Goal: Task Accomplishment & Management: Use online tool/utility

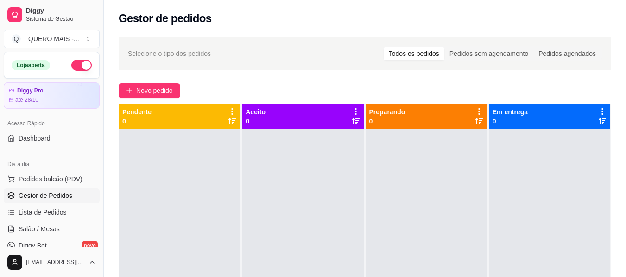
scroll to position [93, 0]
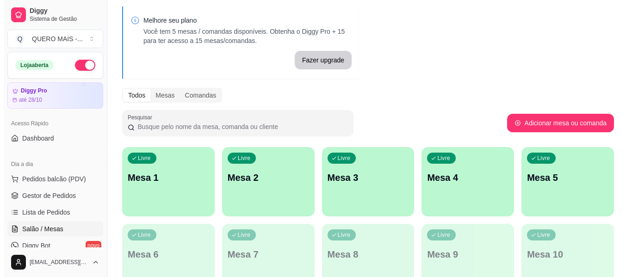
scroll to position [93, 0]
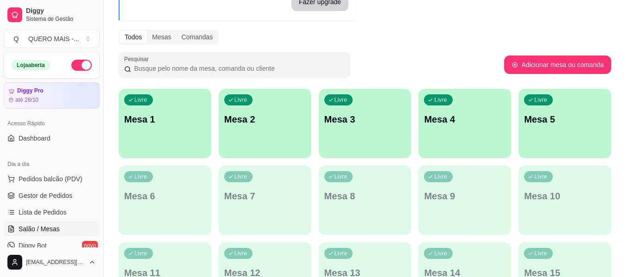
click at [186, 145] on div "Livre Mesa 1" at bounding box center [165, 118] width 93 height 58
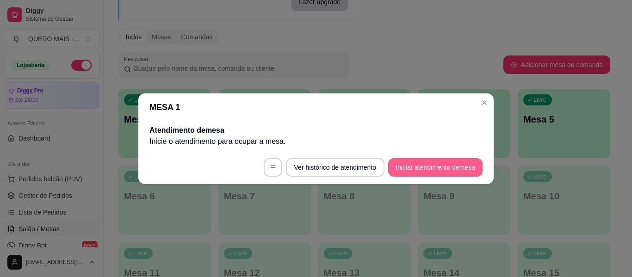
click at [432, 164] on button "Iniciar atendimento de mesa" at bounding box center [435, 167] width 94 height 19
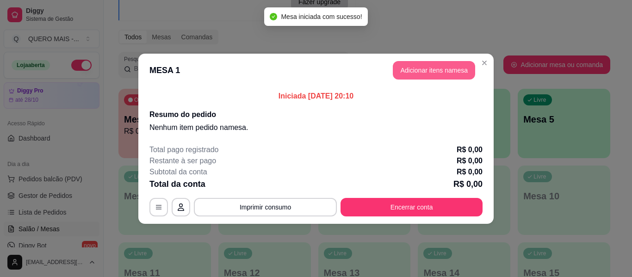
click at [438, 73] on button "Adicionar itens na mesa" at bounding box center [434, 70] width 82 height 19
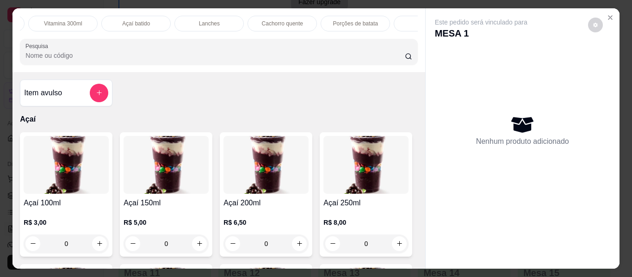
scroll to position [0, 322]
click at [156, 16] on div "Lanches" at bounding box center [171, 24] width 69 height 16
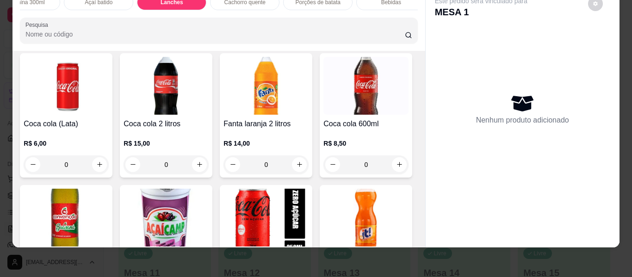
scroll to position [2133, 0]
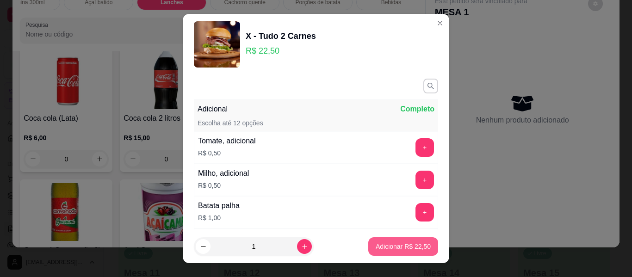
click at [378, 246] on p "Adicionar R$ 22,50" at bounding box center [403, 246] width 55 height 9
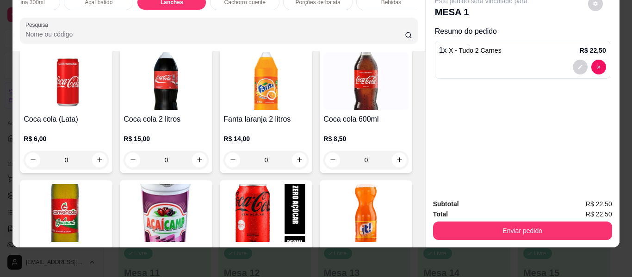
type input "1"
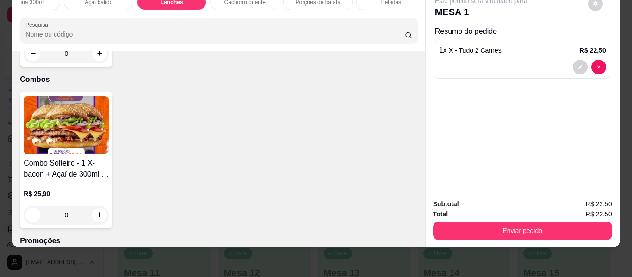
scroll to position [2596, 0]
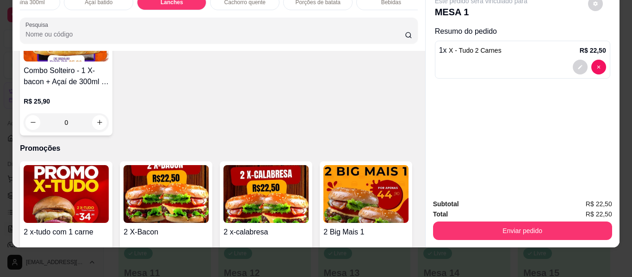
type input "1"
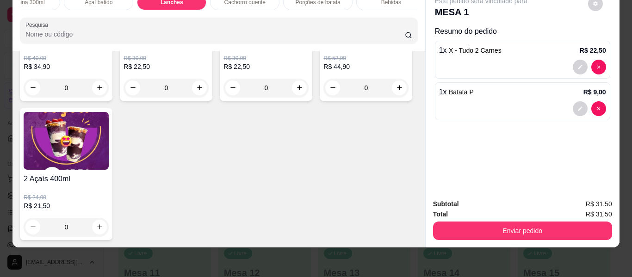
scroll to position [2828, 0]
type input "1"
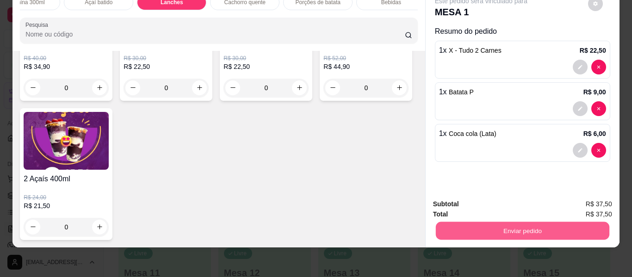
click at [497, 222] on button "Enviar pedido" at bounding box center [523, 231] width 174 height 18
click at [579, 200] on button "Enviar pedido" at bounding box center [588, 202] width 52 height 18
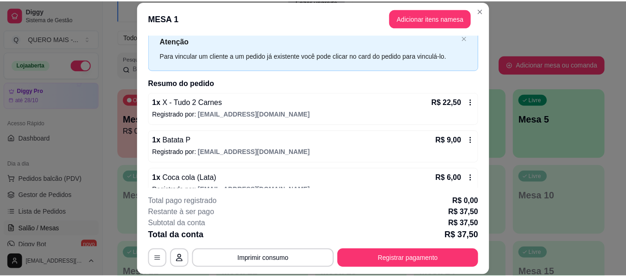
scroll to position [45, 0]
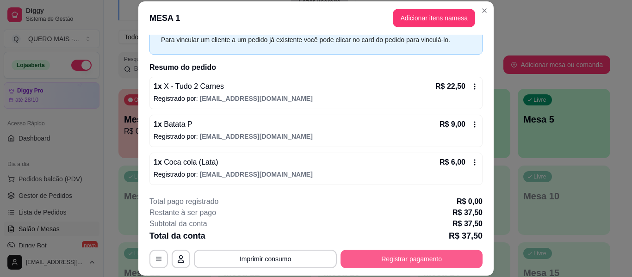
click at [398, 261] on button "Registrar pagamento" at bounding box center [412, 259] width 142 height 19
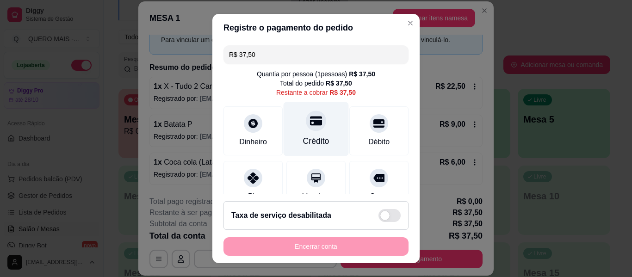
click at [306, 131] on div at bounding box center [316, 121] width 20 height 20
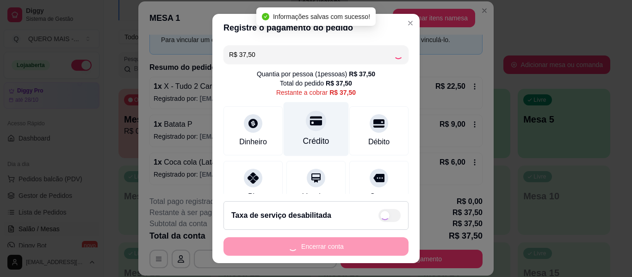
type input "R$ 0,00"
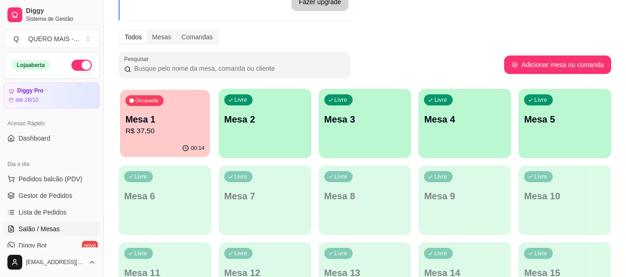
click at [155, 138] on div "Ocupada Mesa 1 R$ 37,50" at bounding box center [165, 115] width 90 height 50
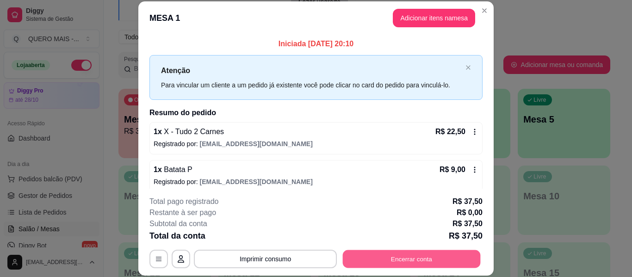
click at [387, 262] on button "Encerrar conta" at bounding box center [412, 259] width 138 height 18
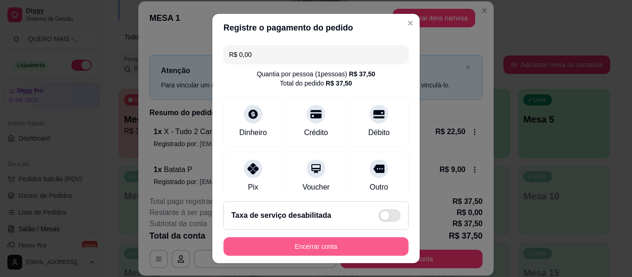
click at [340, 247] on button "Encerrar conta" at bounding box center [316, 247] width 185 height 19
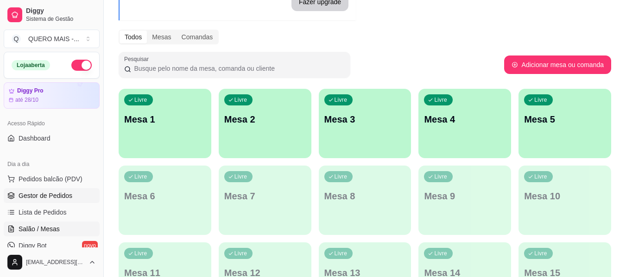
click at [61, 199] on span "Gestor de Pedidos" at bounding box center [46, 195] width 54 height 9
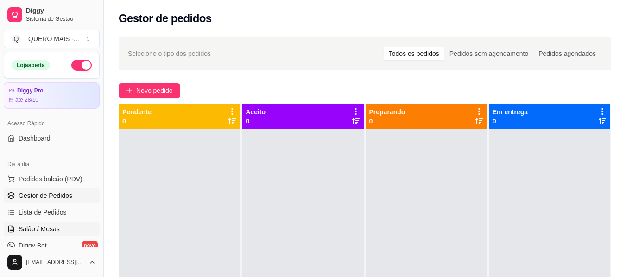
click at [43, 232] on span "Salão / Mesas" at bounding box center [39, 229] width 41 height 9
